Goal: Find specific page/section: Find specific page/section

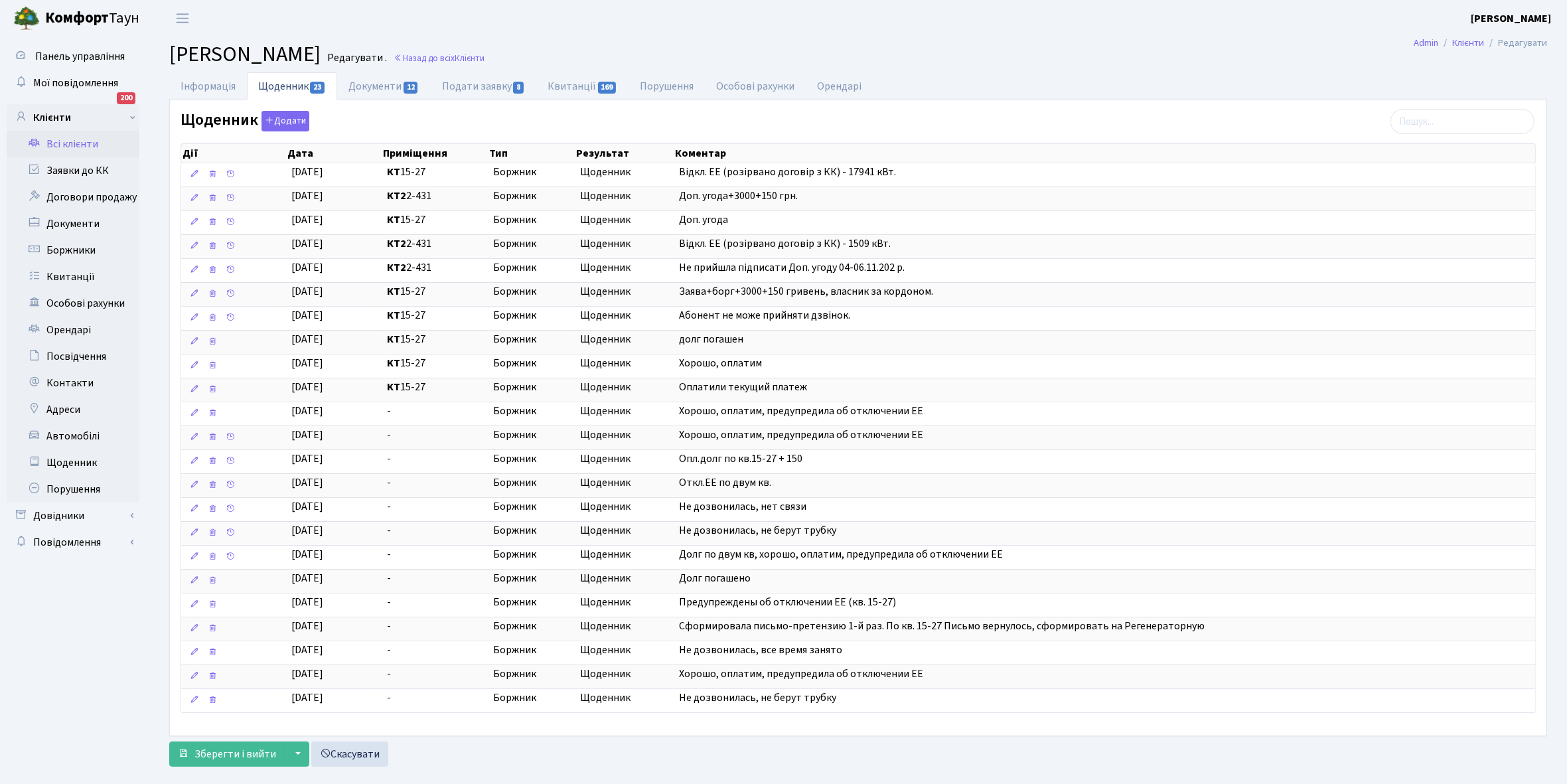
click at [64, 136] on link "Всі клієнти" at bounding box center [73, 144] width 133 height 26
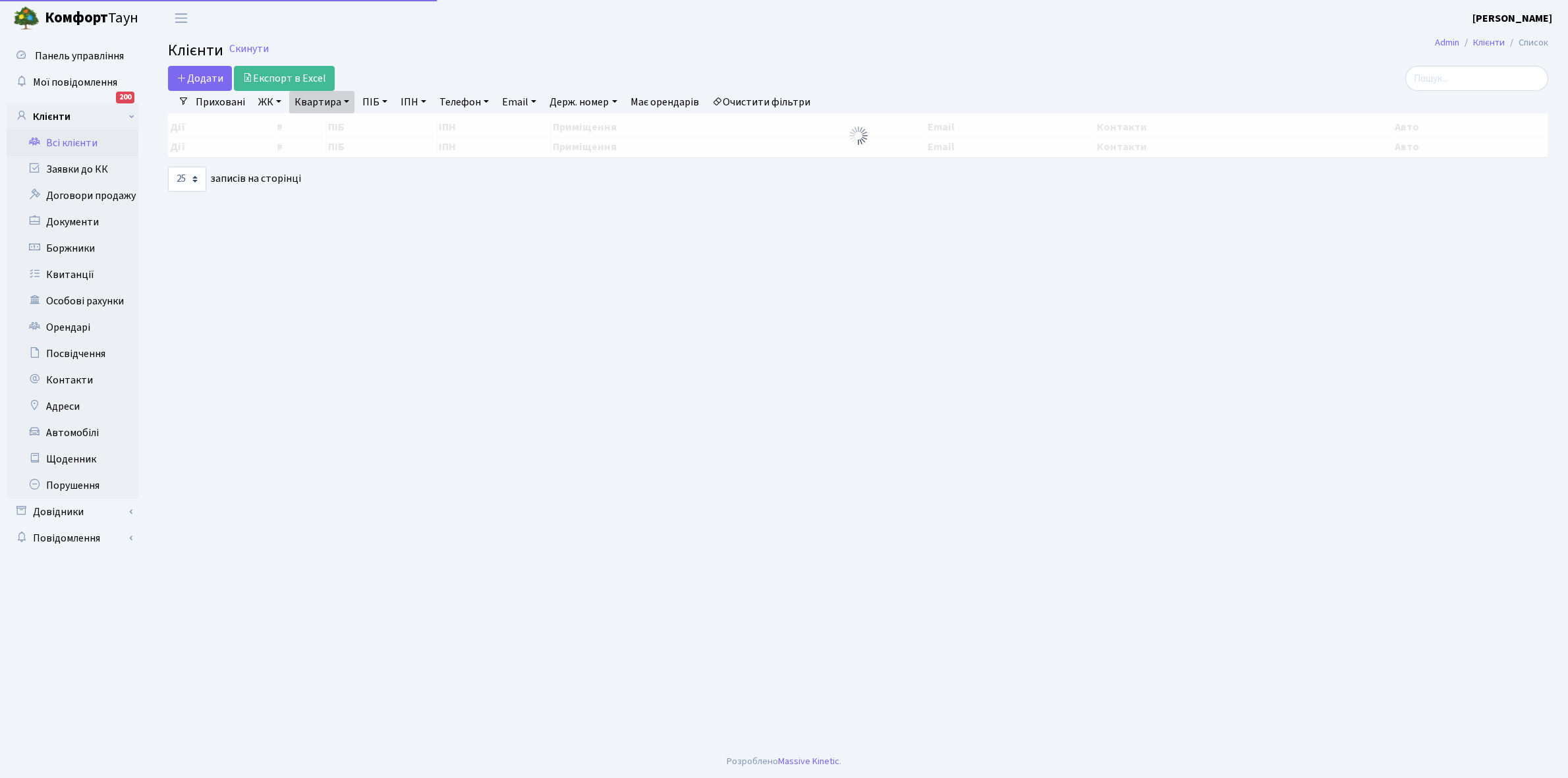
select select "25"
